Goal: Find specific page/section: Locate a particular part of the current website

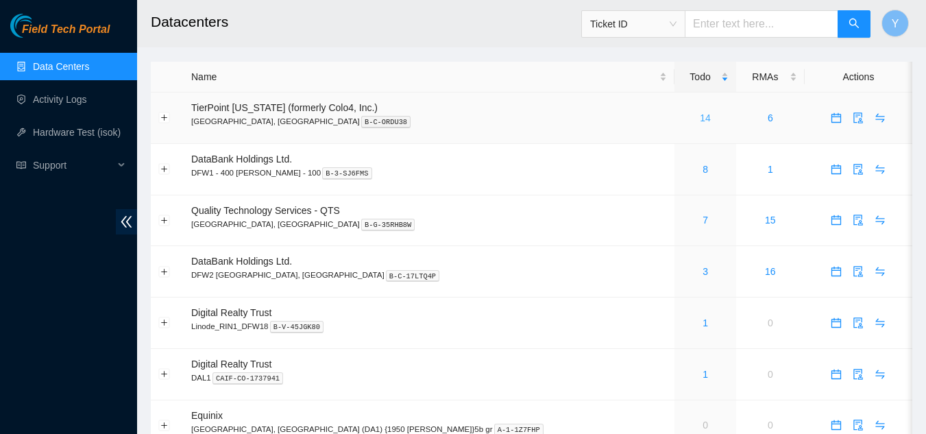
click at [700, 118] on link "14" at bounding box center [705, 117] width 11 height 11
click at [700, 119] on link "14" at bounding box center [705, 117] width 11 height 11
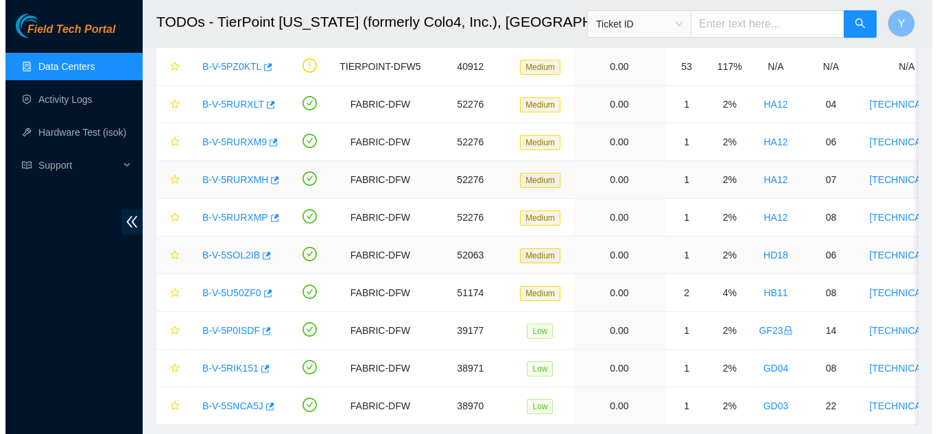
scroll to position [274, 0]
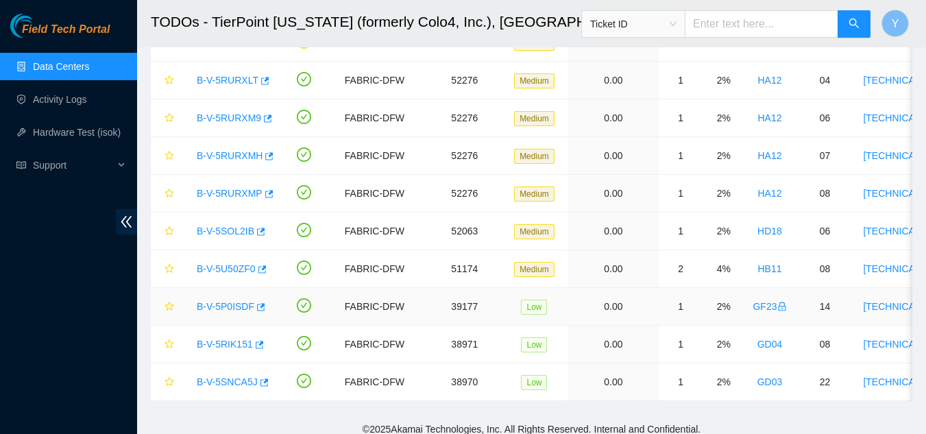
click at [235, 306] on link "B-V-5P0ISDF" at bounding box center [226, 306] width 58 height 11
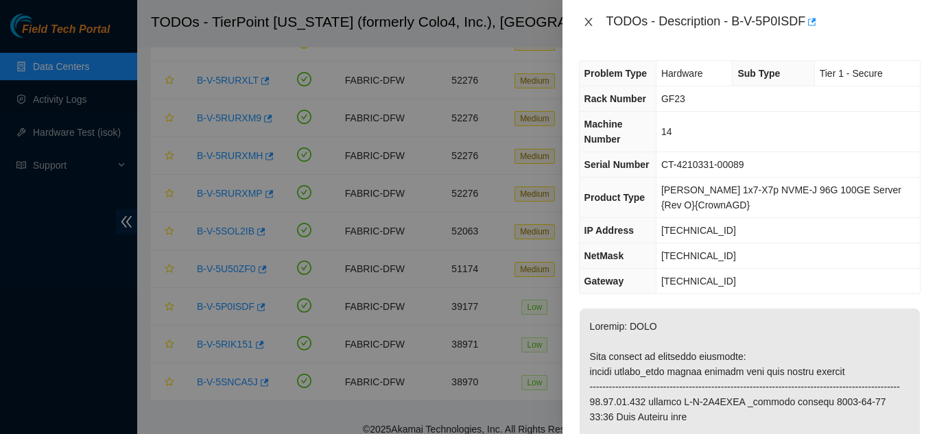
click at [588, 23] on icon "close" at bounding box center [588, 21] width 11 height 11
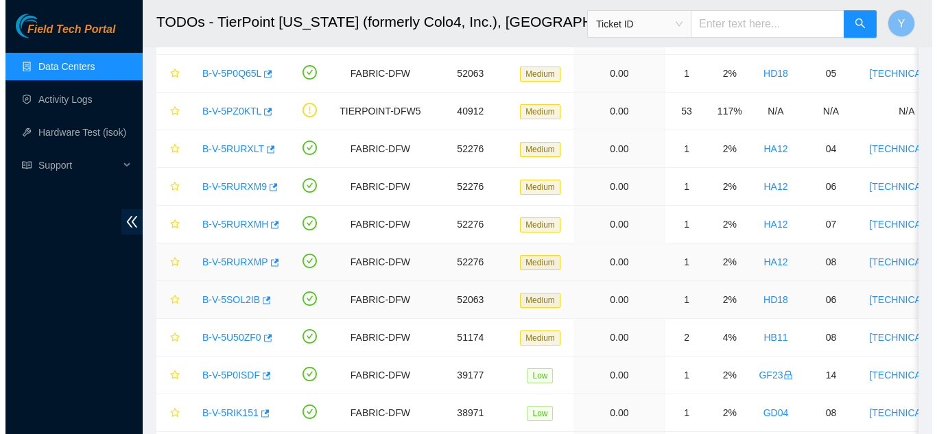
scroll to position [137, 0]
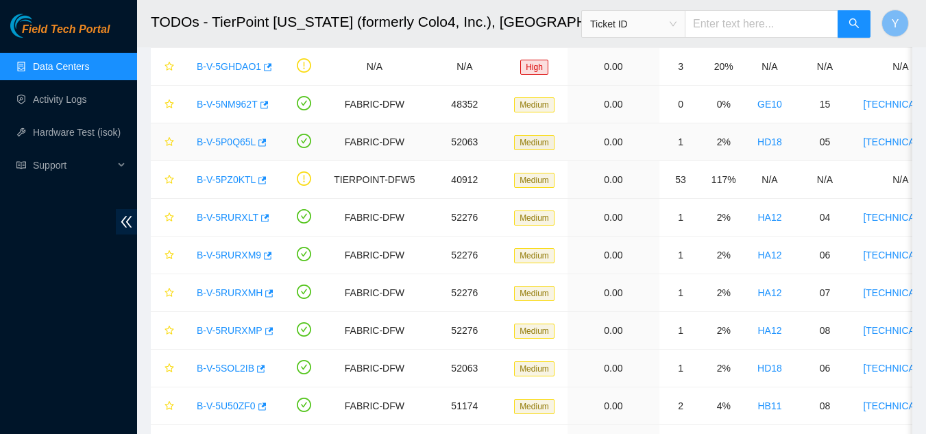
click at [224, 139] on link "B-V-5P0Q65L" at bounding box center [226, 141] width 59 height 11
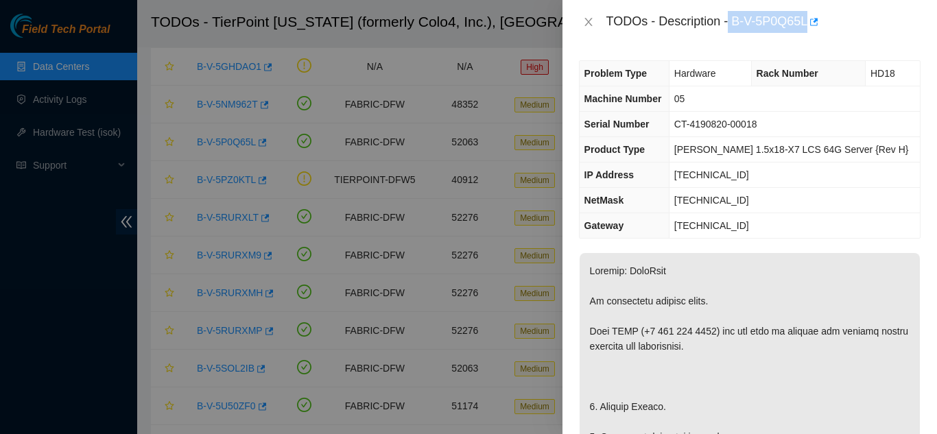
drag, startPoint x: 730, startPoint y: 23, endPoint x: 806, endPoint y: 23, distance: 76.1
click at [806, 23] on div "TODOs - Description - B-V-5P0Q65L" at bounding box center [763, 22] width 314 height 22
copy div "B-V-5P0Q65L"
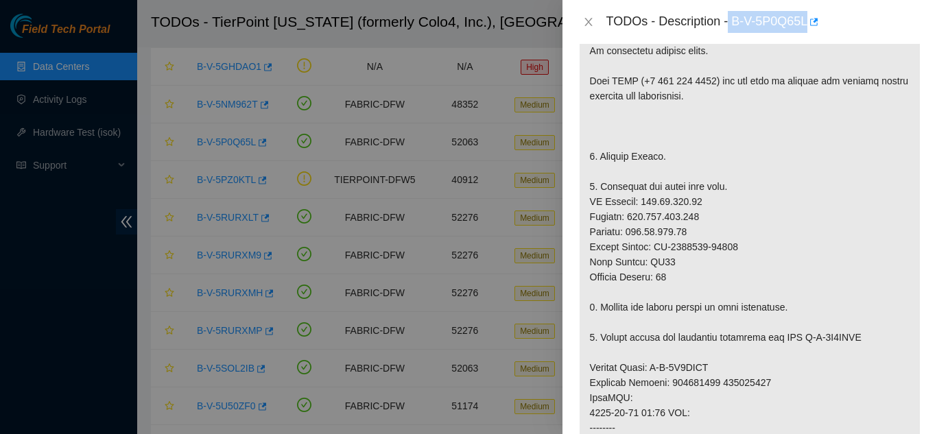
scroll to position [274, 0]
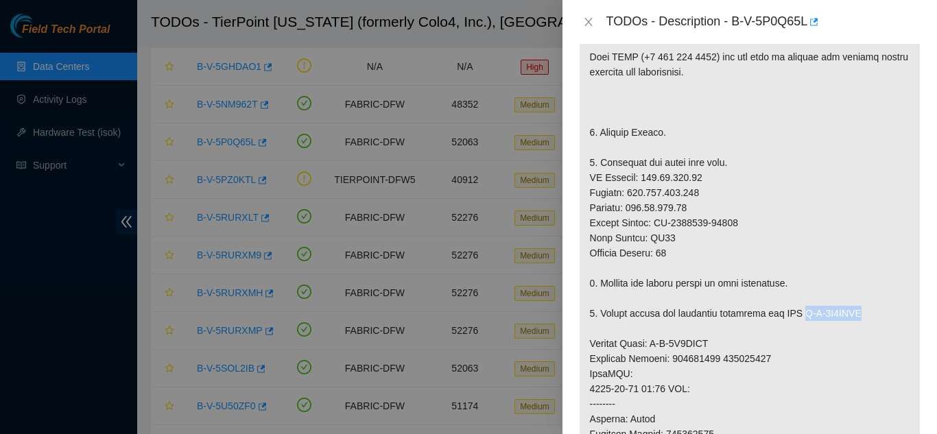
drag, startPoint x: 802, startPoint y: 315, endPoint x: 859, endPoint y: 319, distance: 57.7
click at [859, 319] on p at bounding box center [749, 366] width 340 height 775
copy p "B-V-5T1AVOF"
drag, startPoint x: 652, startPoint y: 344, endPoint x: 716, endPoint y: 337, distance: 64.1
click at [716, 337] on p at bounding box center [749, 366] width 340 height 775
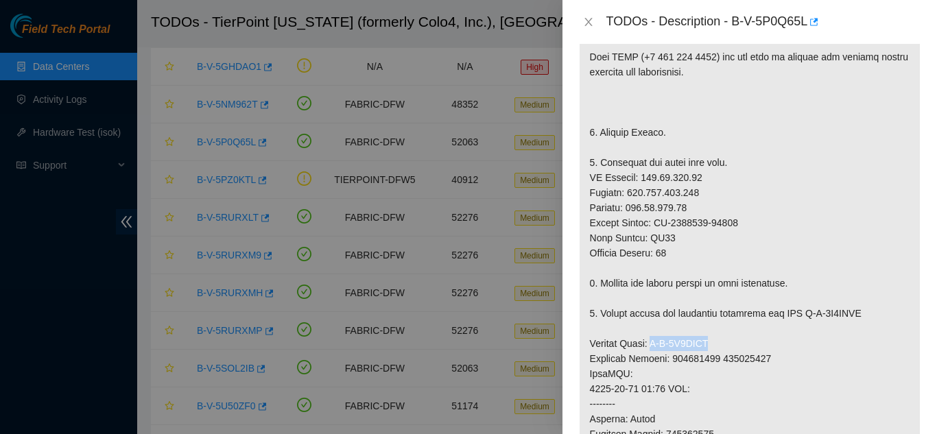
copy p "B-V-5T1AVNM"
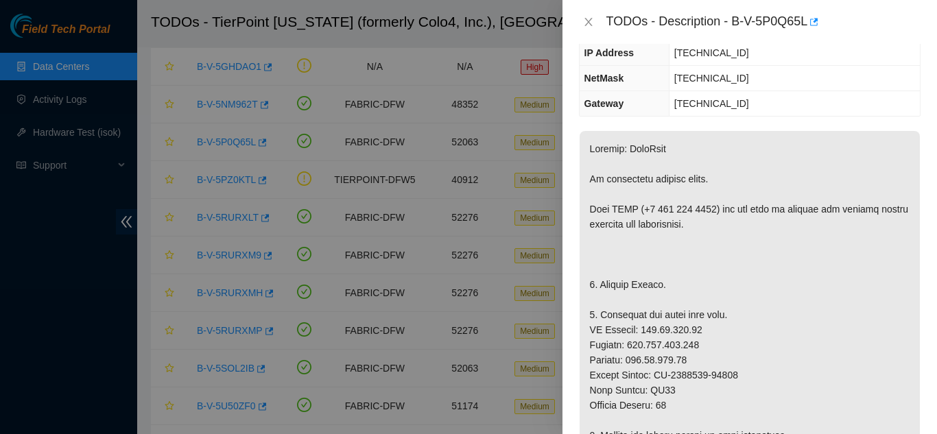
scroll to position [0, 0]
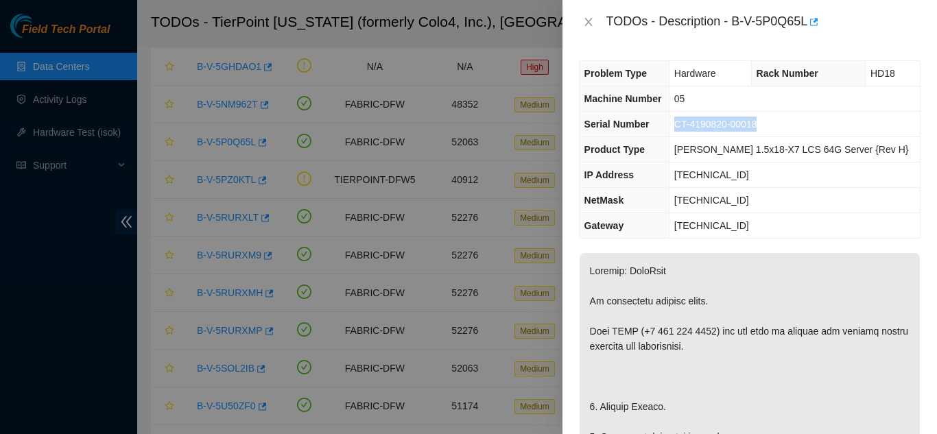
drag, startPoint x: 696, startPoint y: 125, endPoint x: 778, endPoint y: 128, distance: 82.3
click at [778, 128] on td "CT-4190820-00018" at bounding box center [793, 124] width 251 height 25
copy span "CT-4190820-00018"
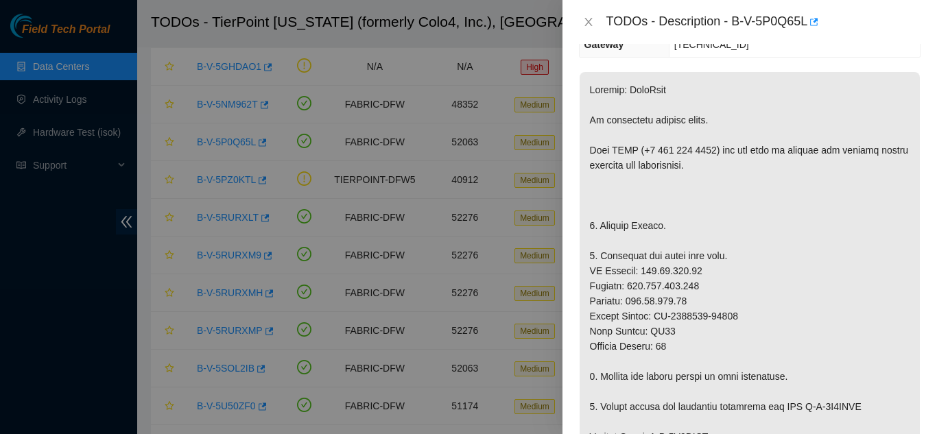
scroll to position [206, 0]
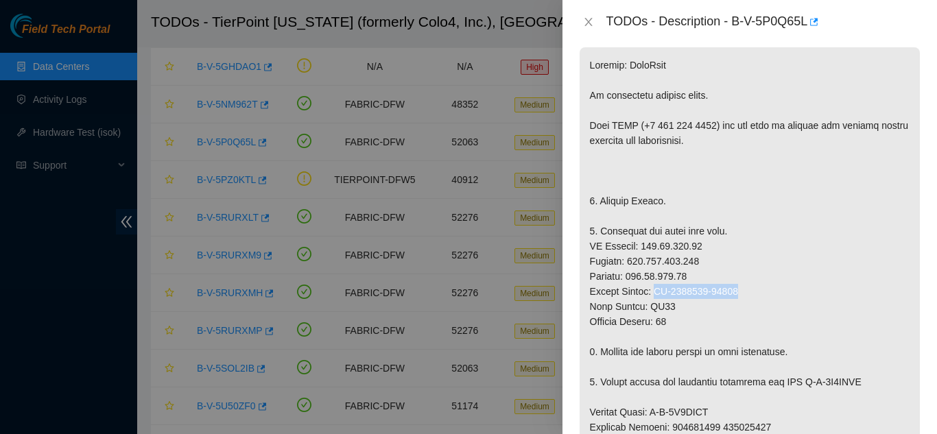
drag, startPoint x: 655, startPoint y: 292, endPoint x: 739, endPoint y: 296, distance: 83.7
click at [739, 296] on p at bounding box center [749, 434] width 340 height 775
copy p "CT-4190819-00163"
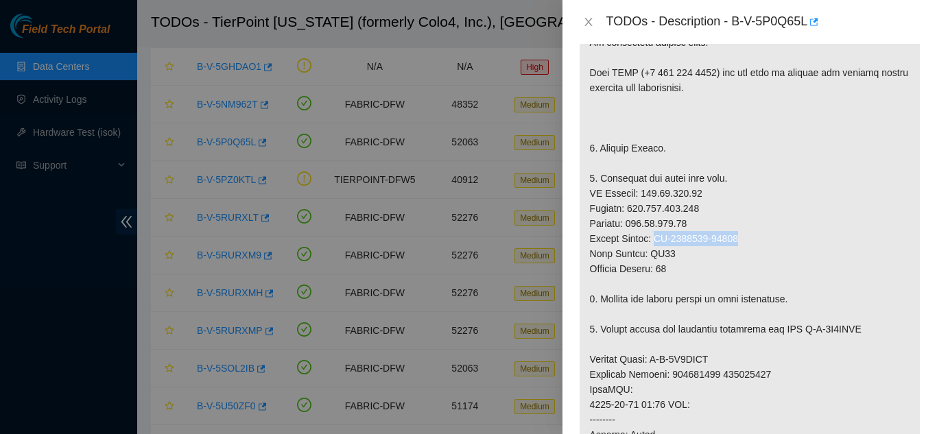
scroll to position [274, 0]
